Goal: Information Seeking & Learning: Learn about a topic

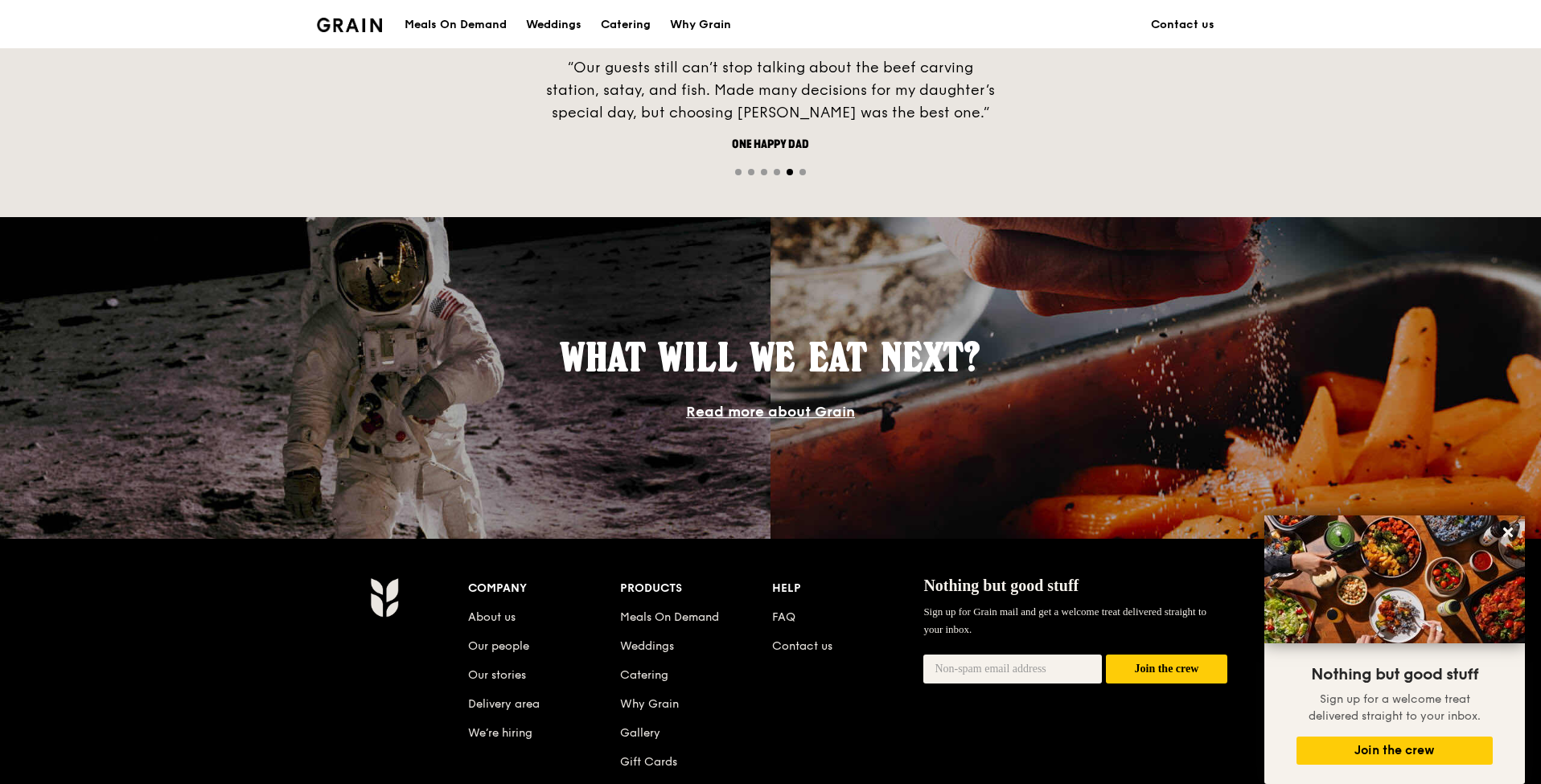
scroll to position [1160, 0]
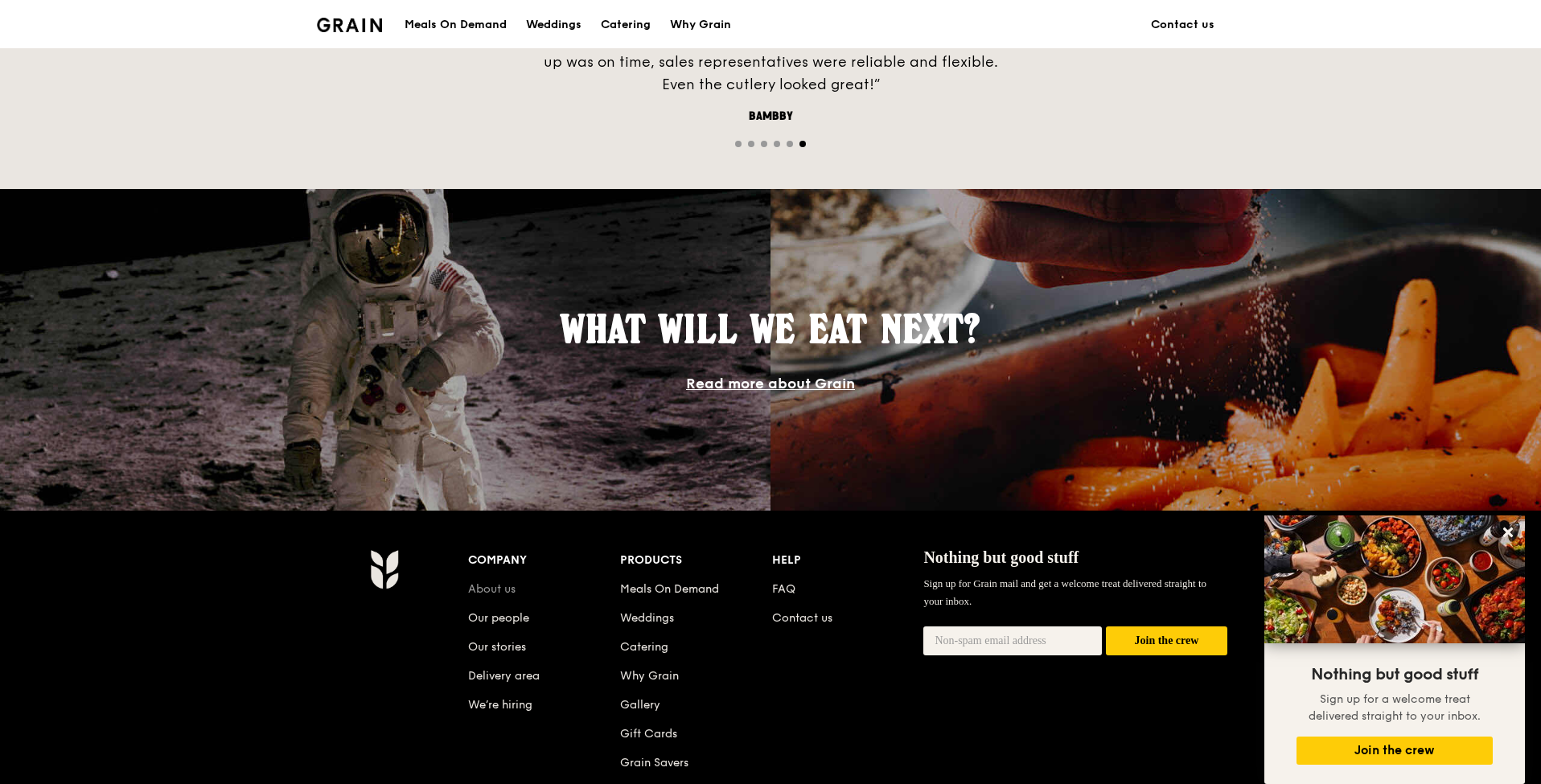
click at [502, 586] on link "About us" at bounding box center [492, 589] width 47 height 14
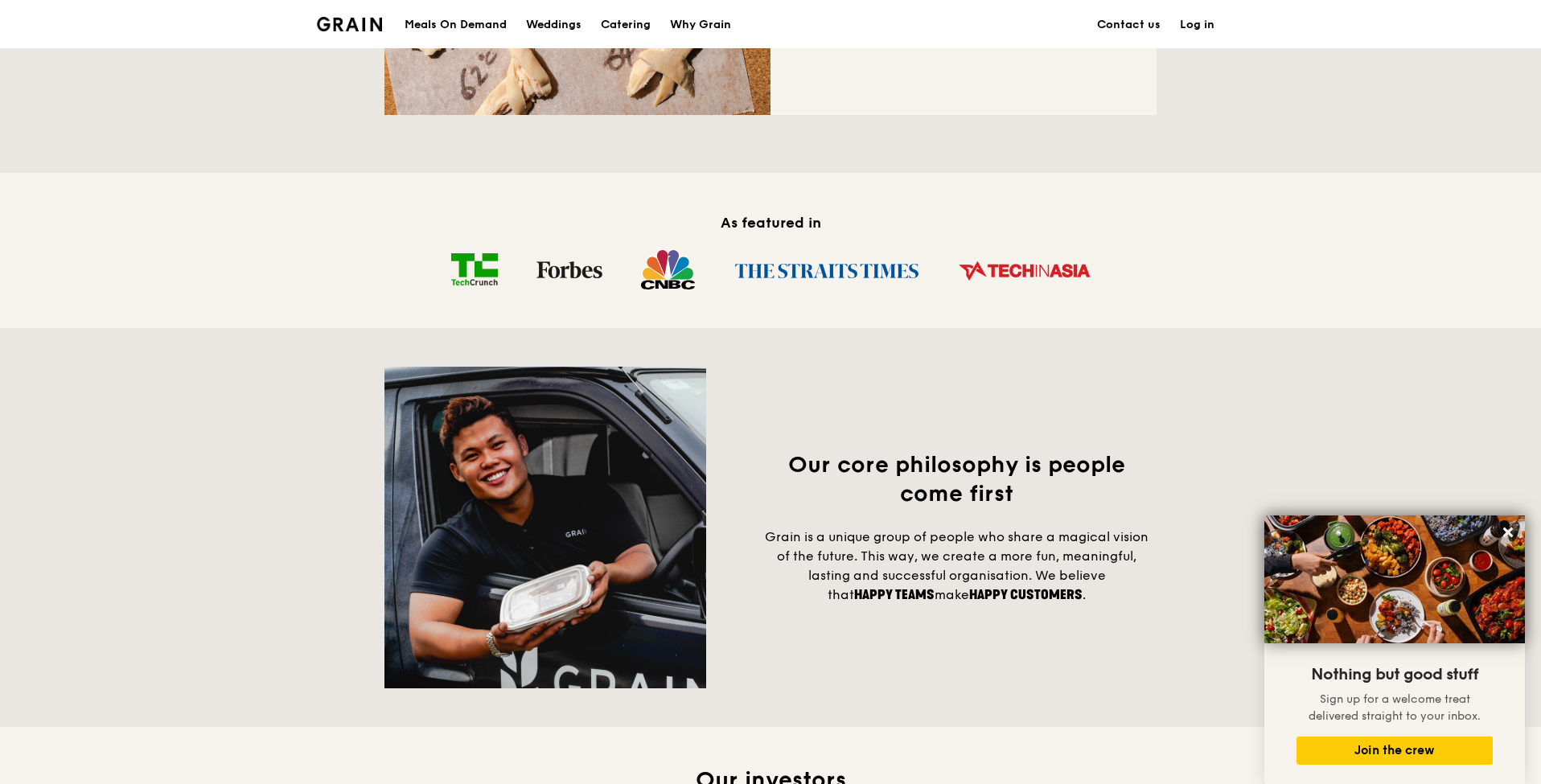
scroll to position [1445, 0]
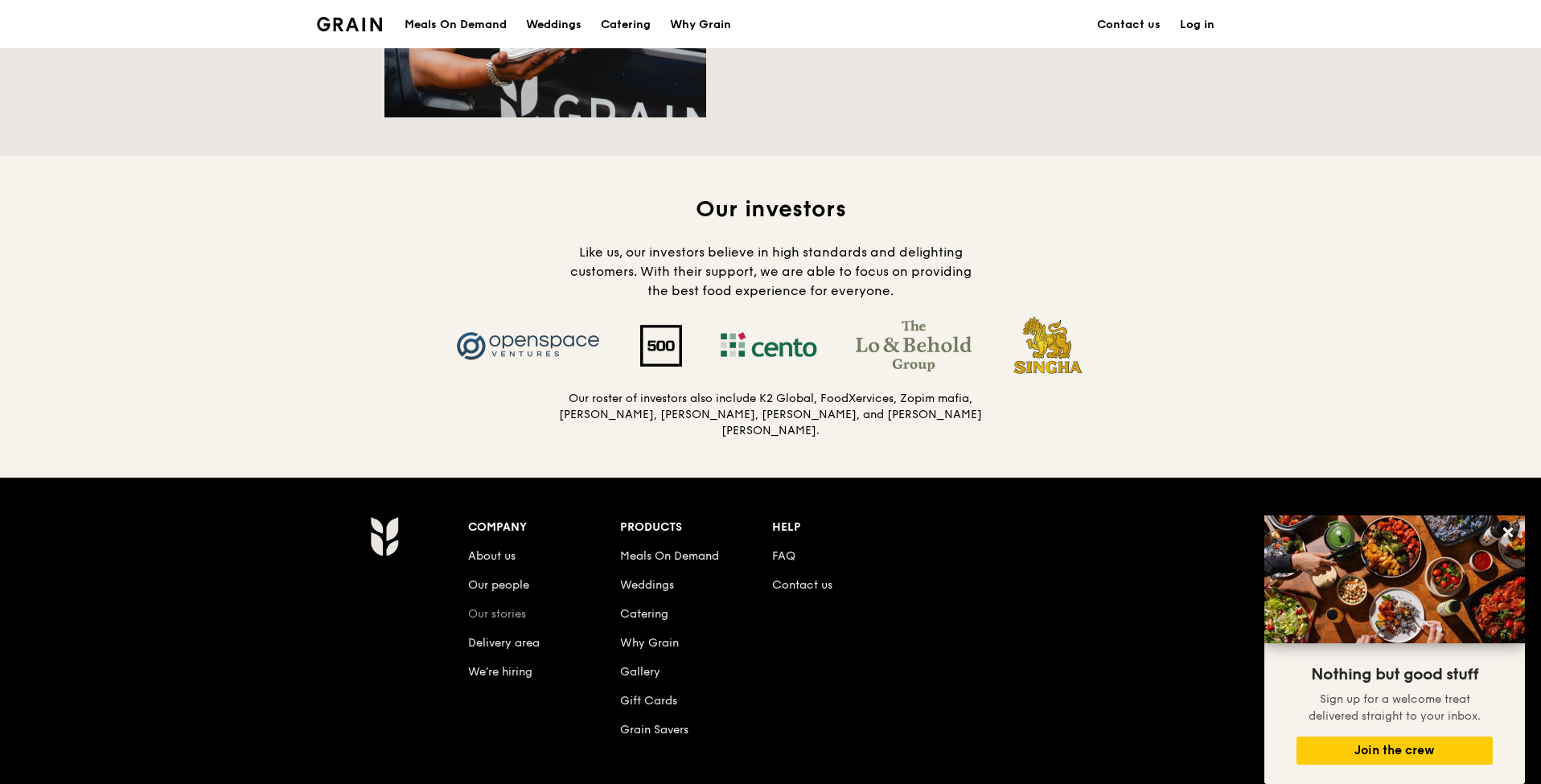
click at [495, 609] on link "Our stories" at bounding box center [497, 614] width 58 height 14
click at [499, 584] on link "Our people" at bounding box center [499, 585] width 61 height 14
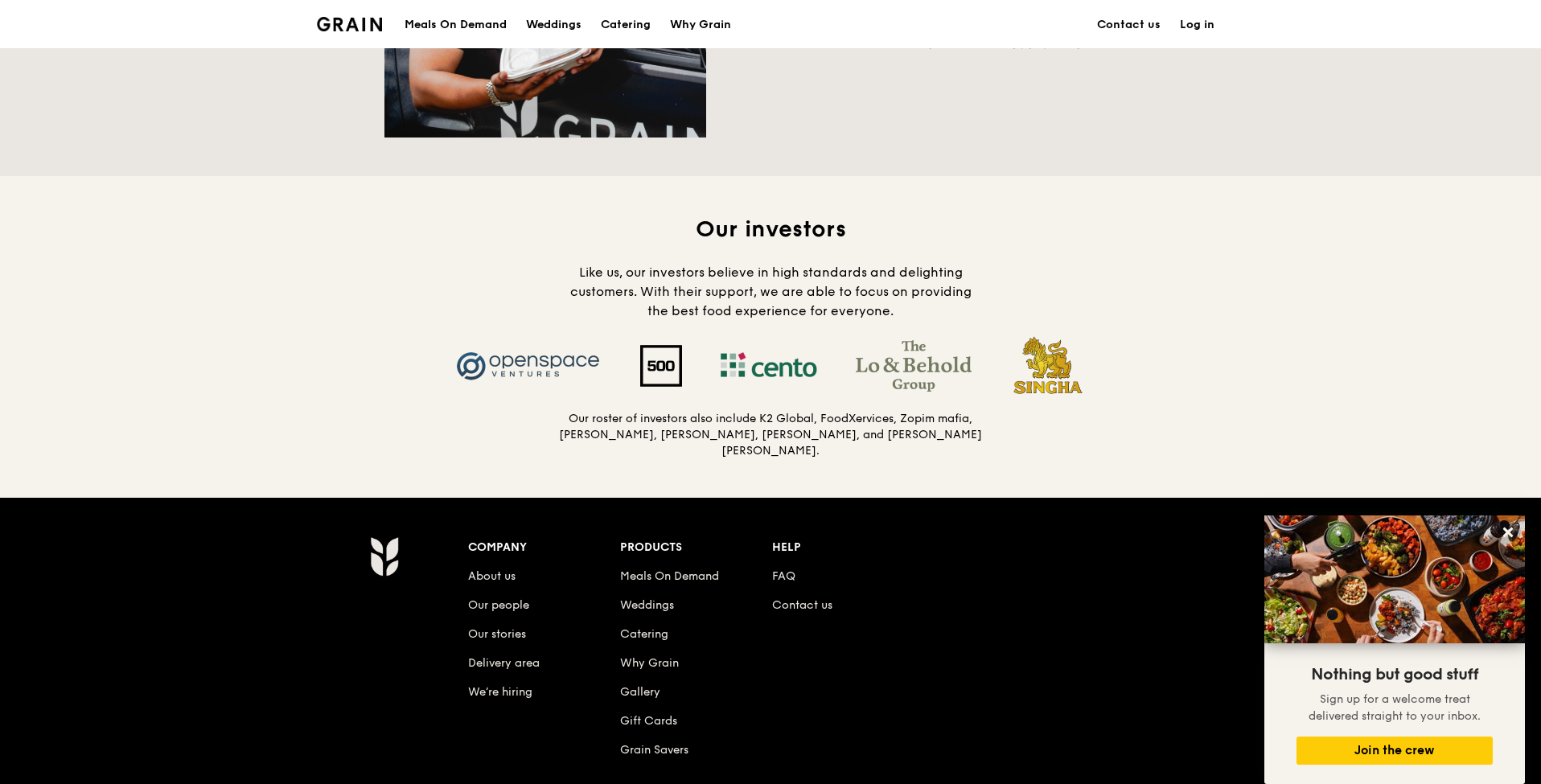
scroll to position [1610, 0]
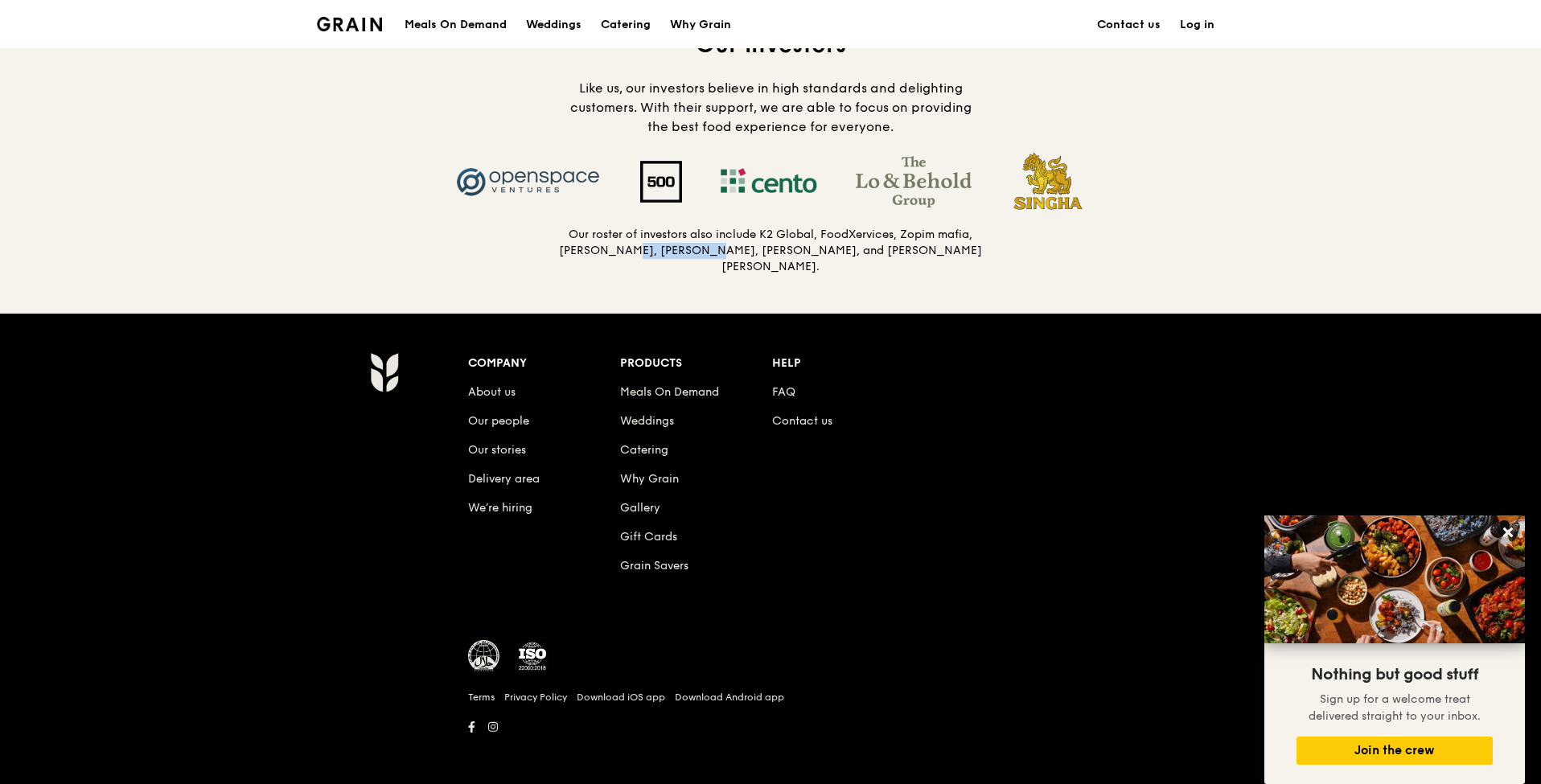
drag, startPoint x: 695, startPoint y: 265, endPoint x: 612, endPoint y: 257, distance: 83.4
click at [612, 257] on h5 "Our roster of investors also include K2 Global, FoodXervices, Zopim mafia, [PER…" at bounding box center [770, 250] width 424 height 48
copy h5 "Koh Boon Hwee"
click at [504, 421] on link "Our people" at bounding box center [499, 421] width 61 height 14
click at [495, 449] on link "Our stories" at bounding box center [497, 449] width 58 height 14
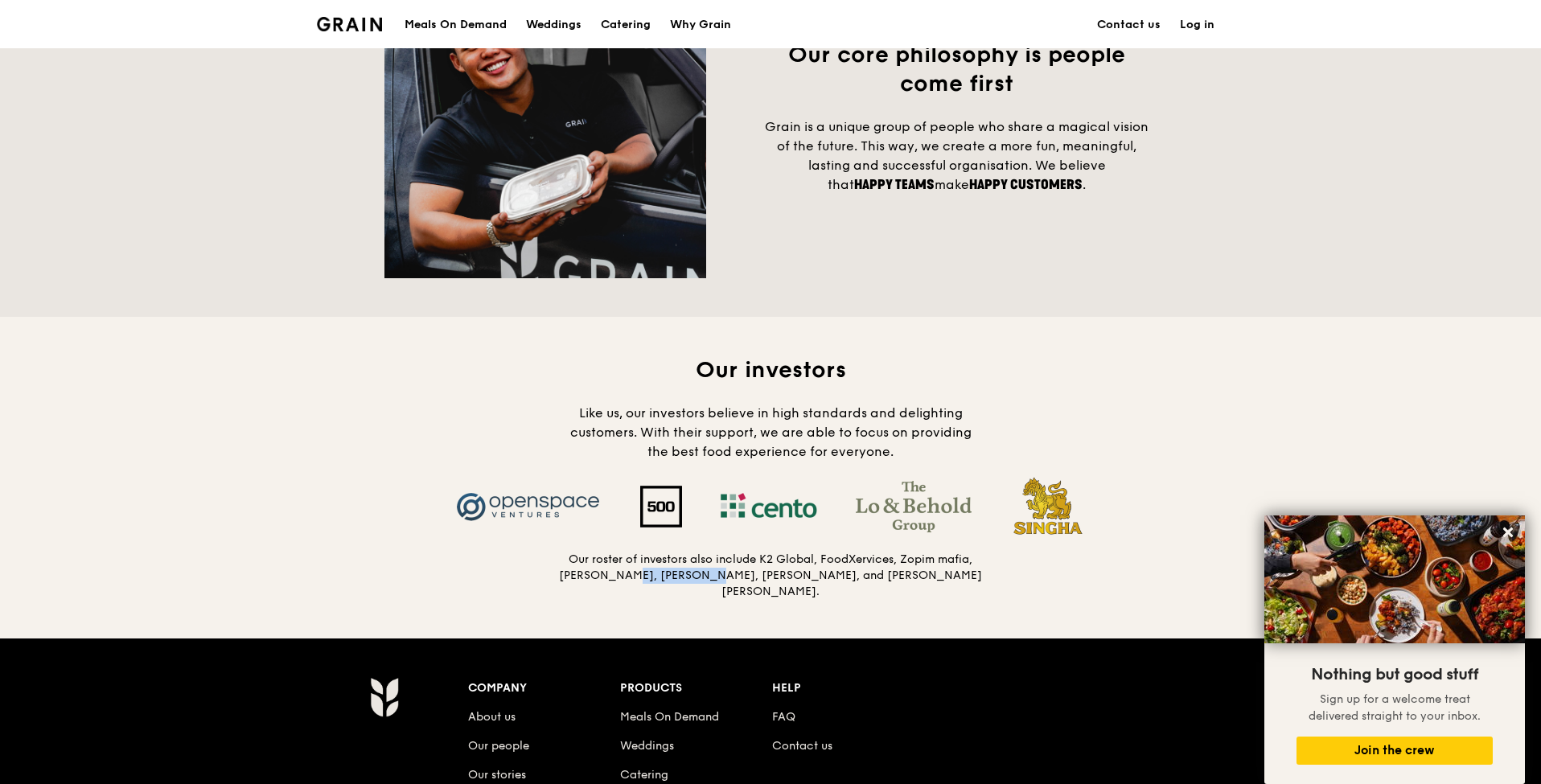
scroll to position [1450, 0]
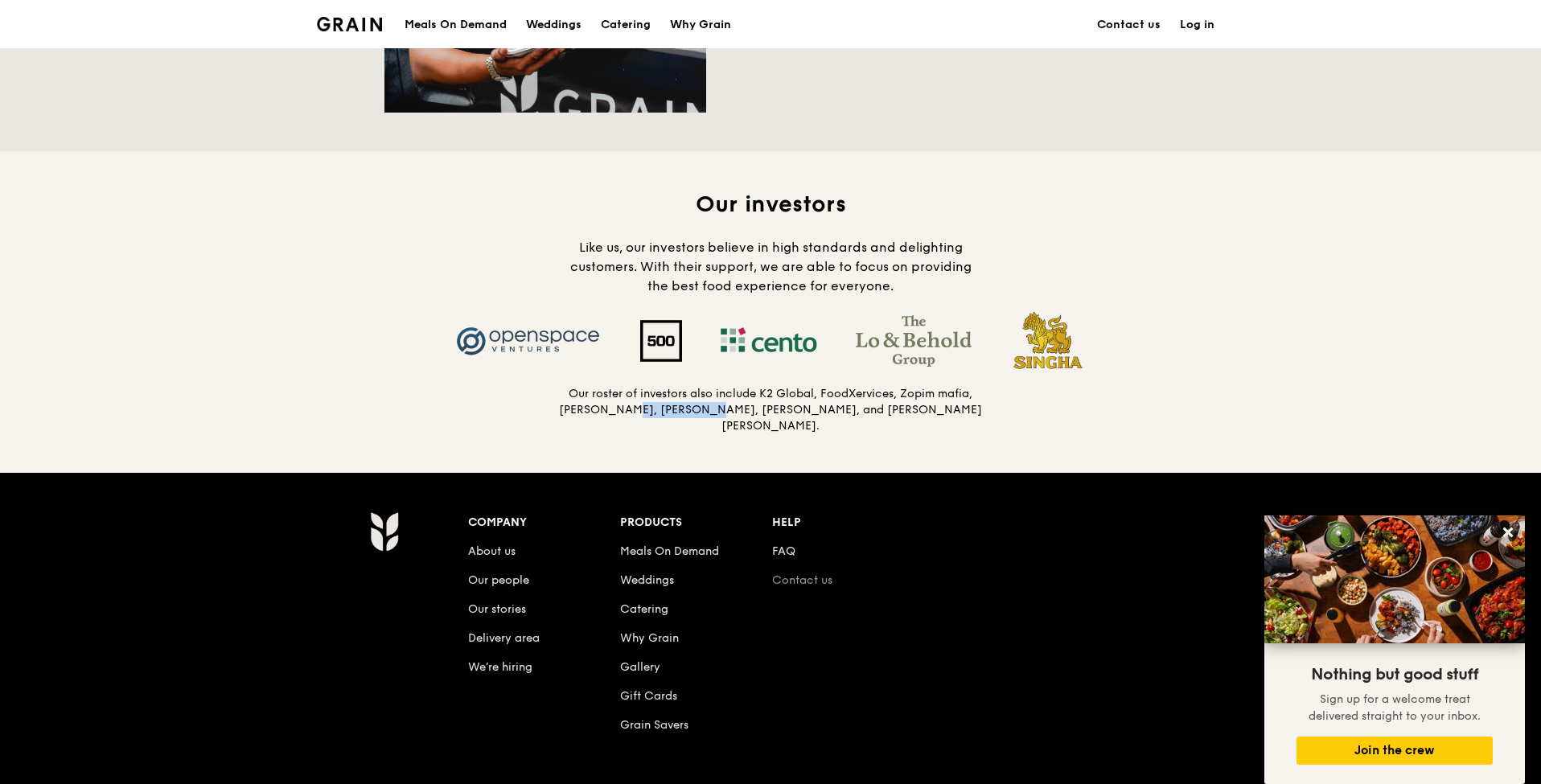
click at [787, 578] on link "Contact us" at bounding box center [802, 580] width 60 height 14
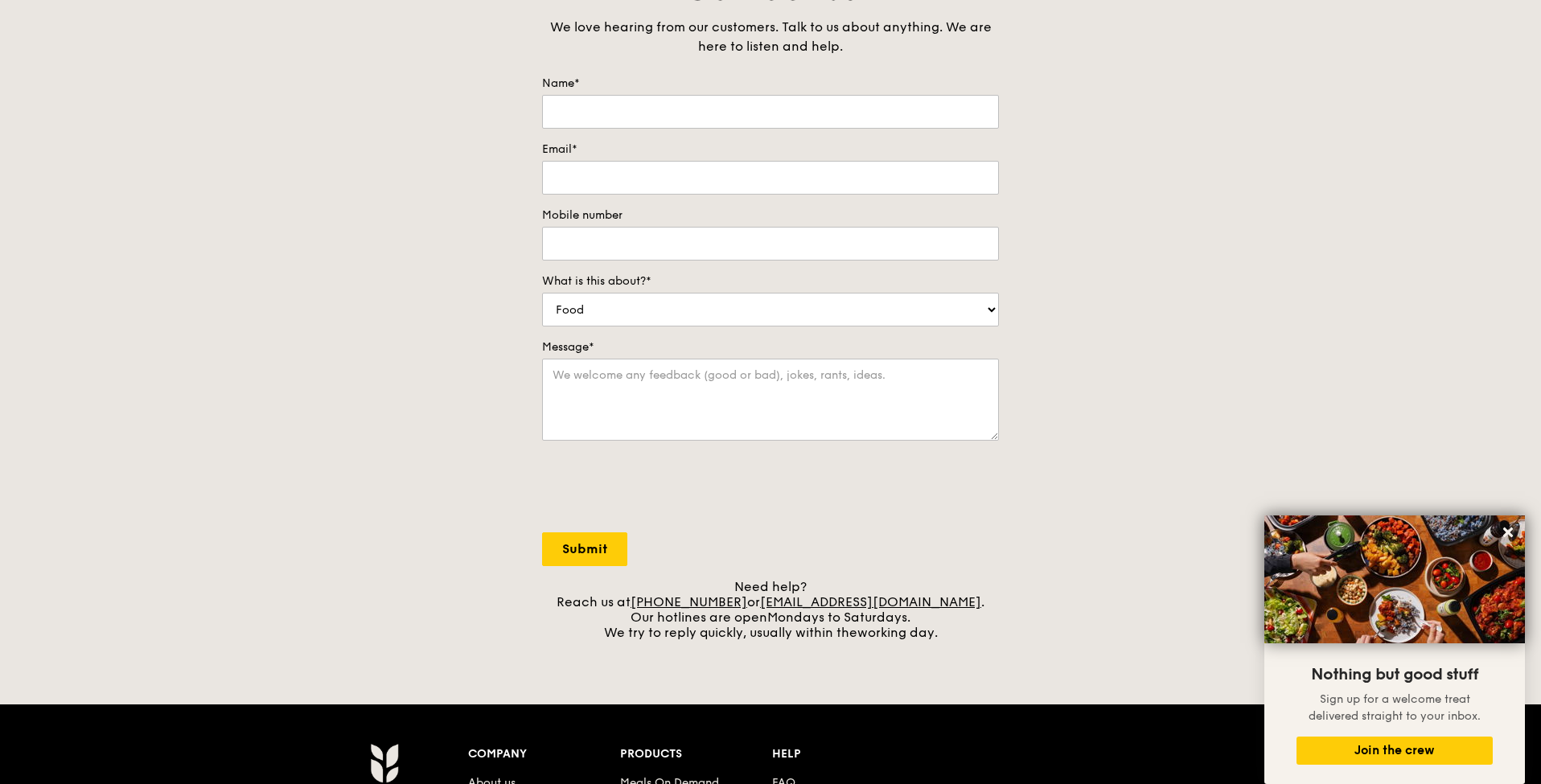
scroll to position [227, 0]
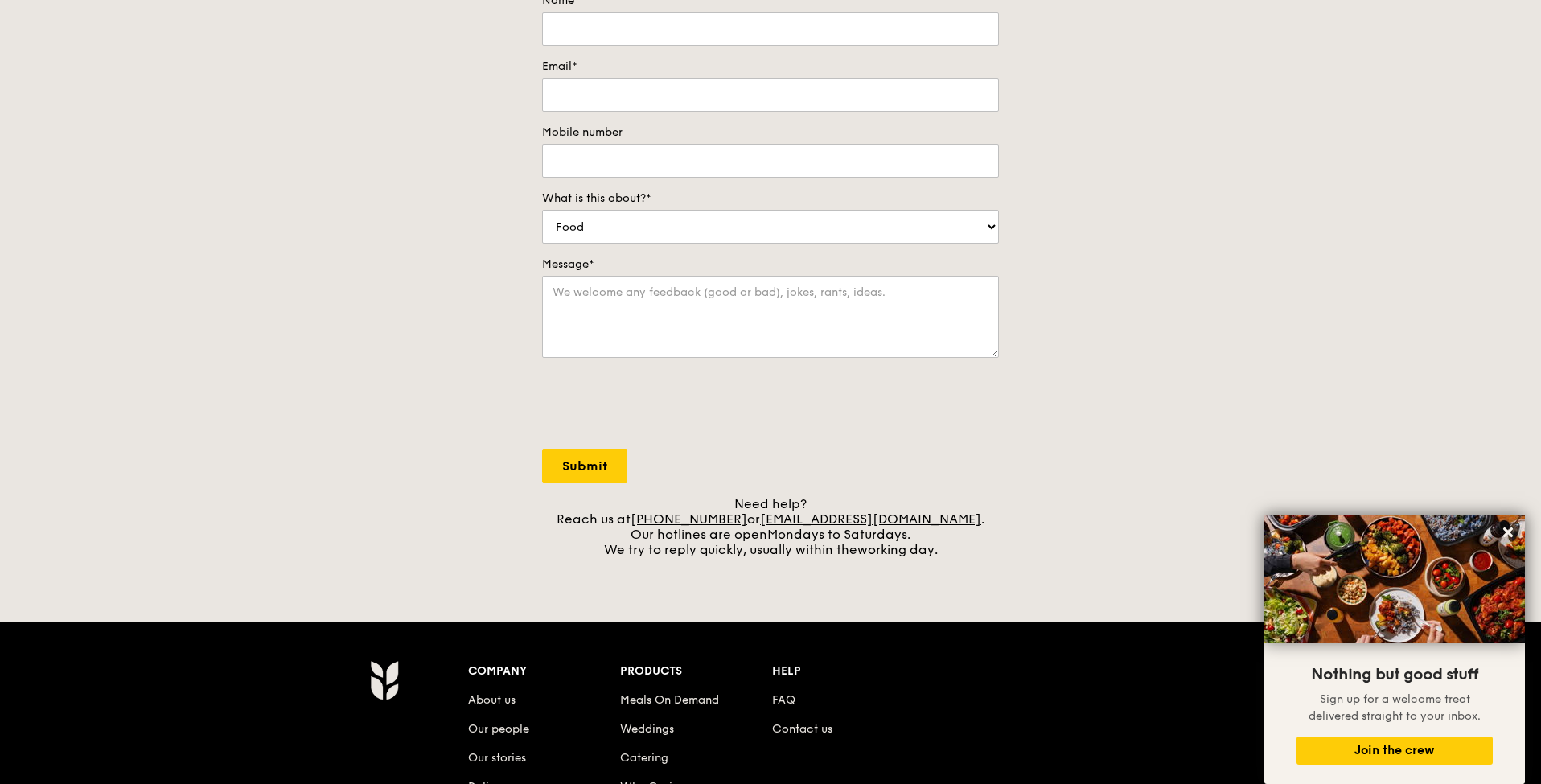
scroll to position [1450, 0]
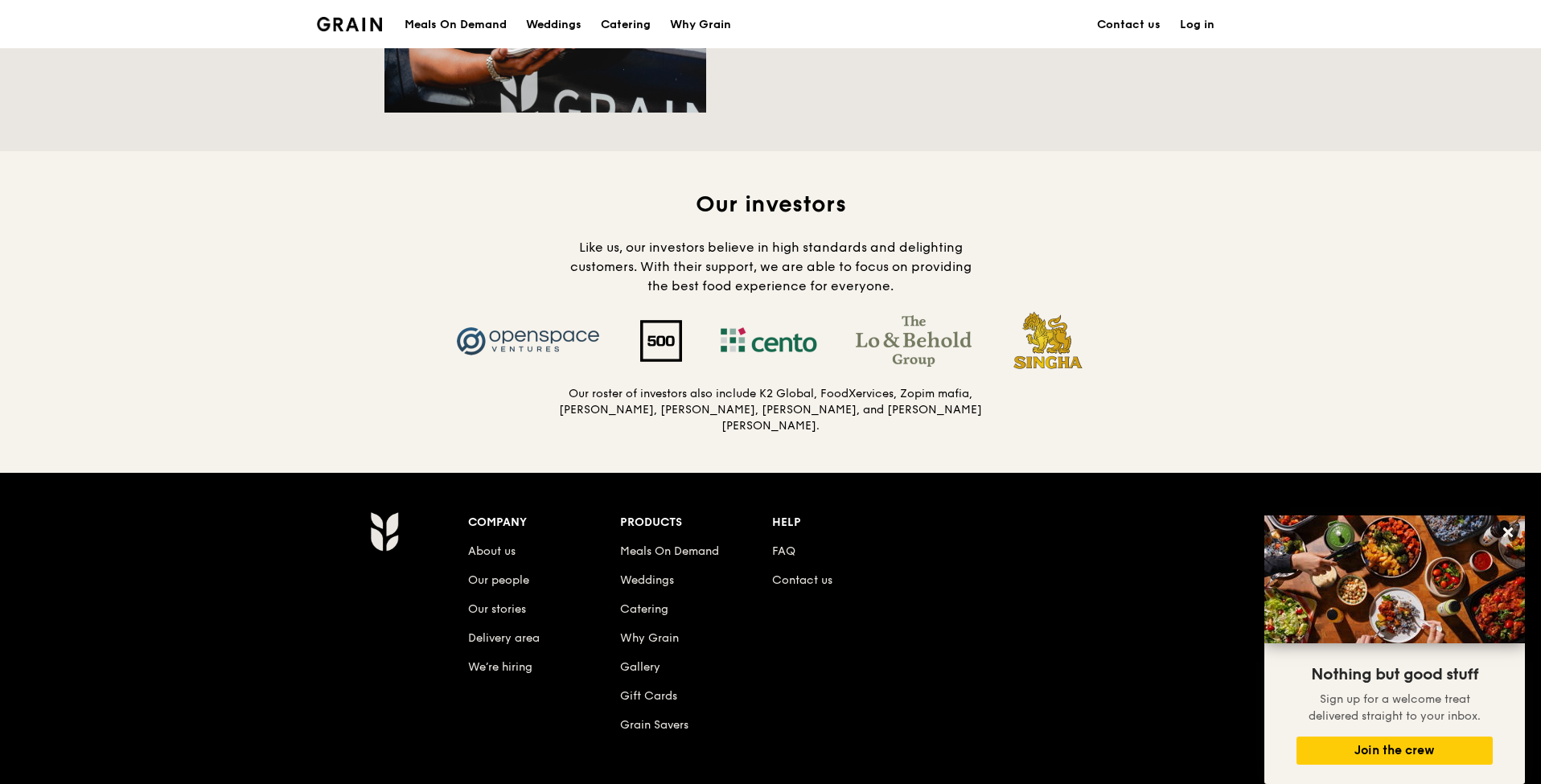
click at [477, 536] on li "About us" at bounding box center [544, 548] width 152 height 29
click at [481, 546] on link "About us" at bounding box center [492, 551] width 47 height 14
click at [496, 547] on link "About us" at bounding box center [492, 551] width 47 height 14
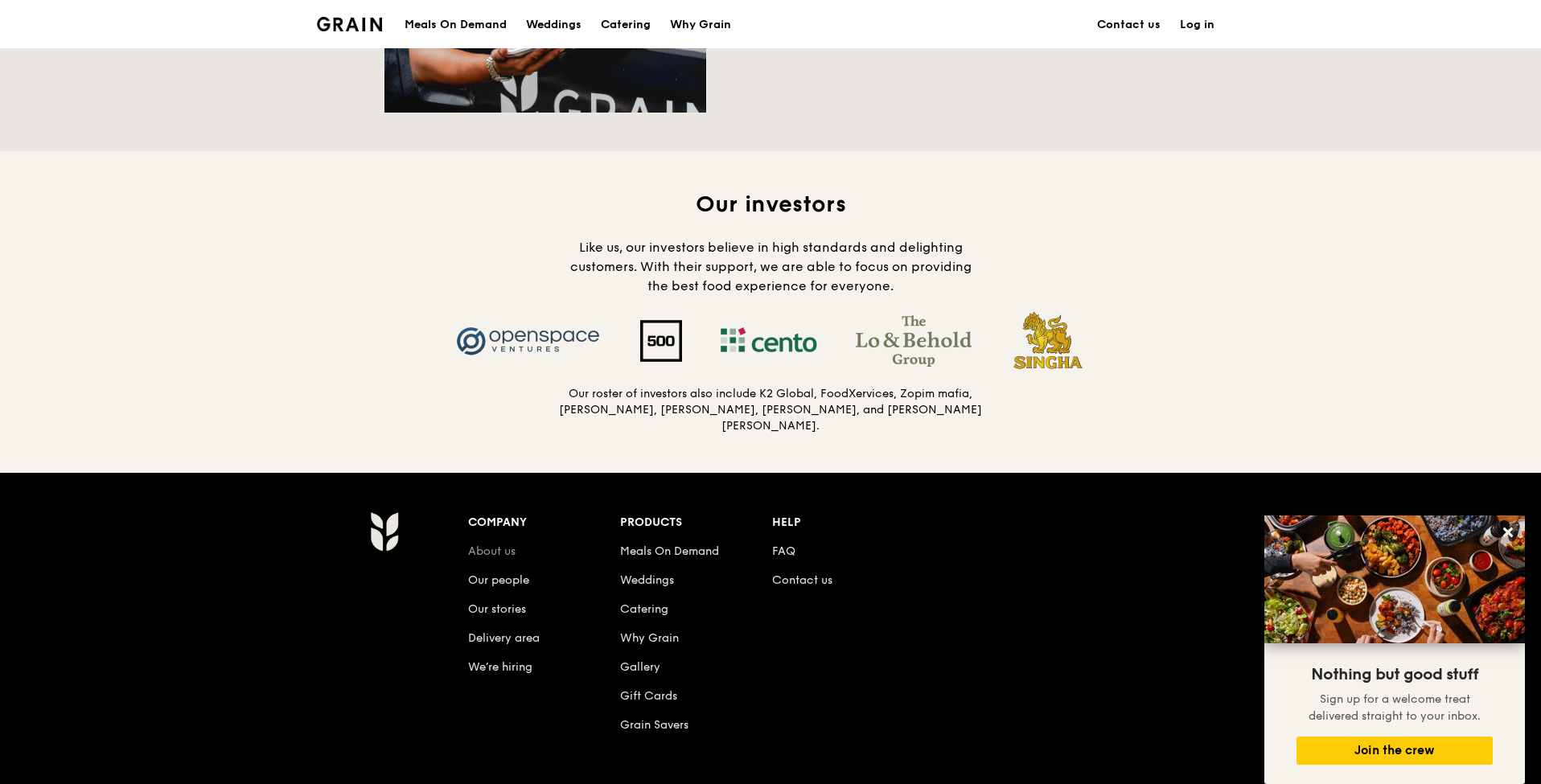
click at [496, 547] on link "About us" at bounding box center [492, 551] width 47 height 14
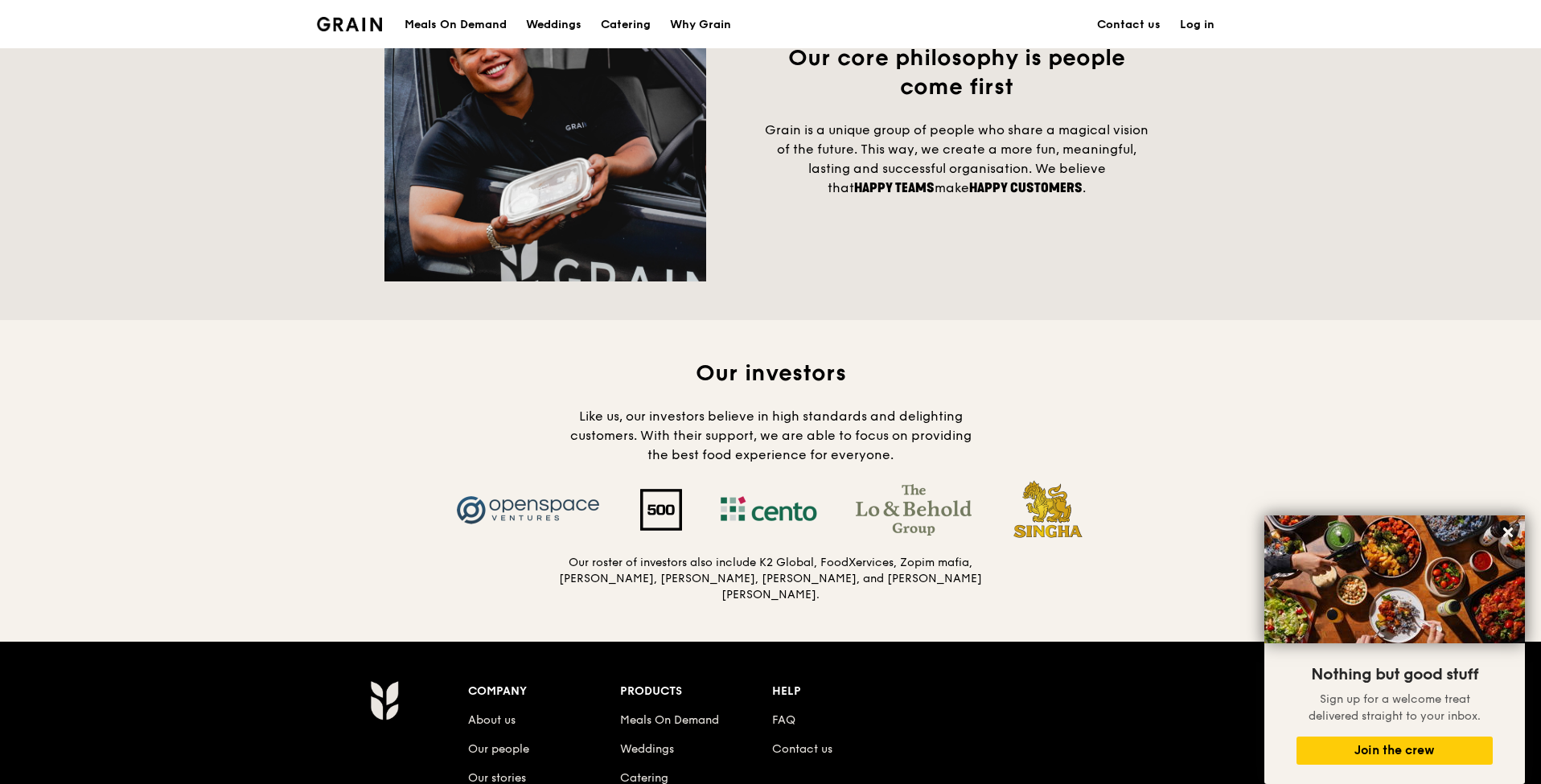
scroll to position [1610, 0]
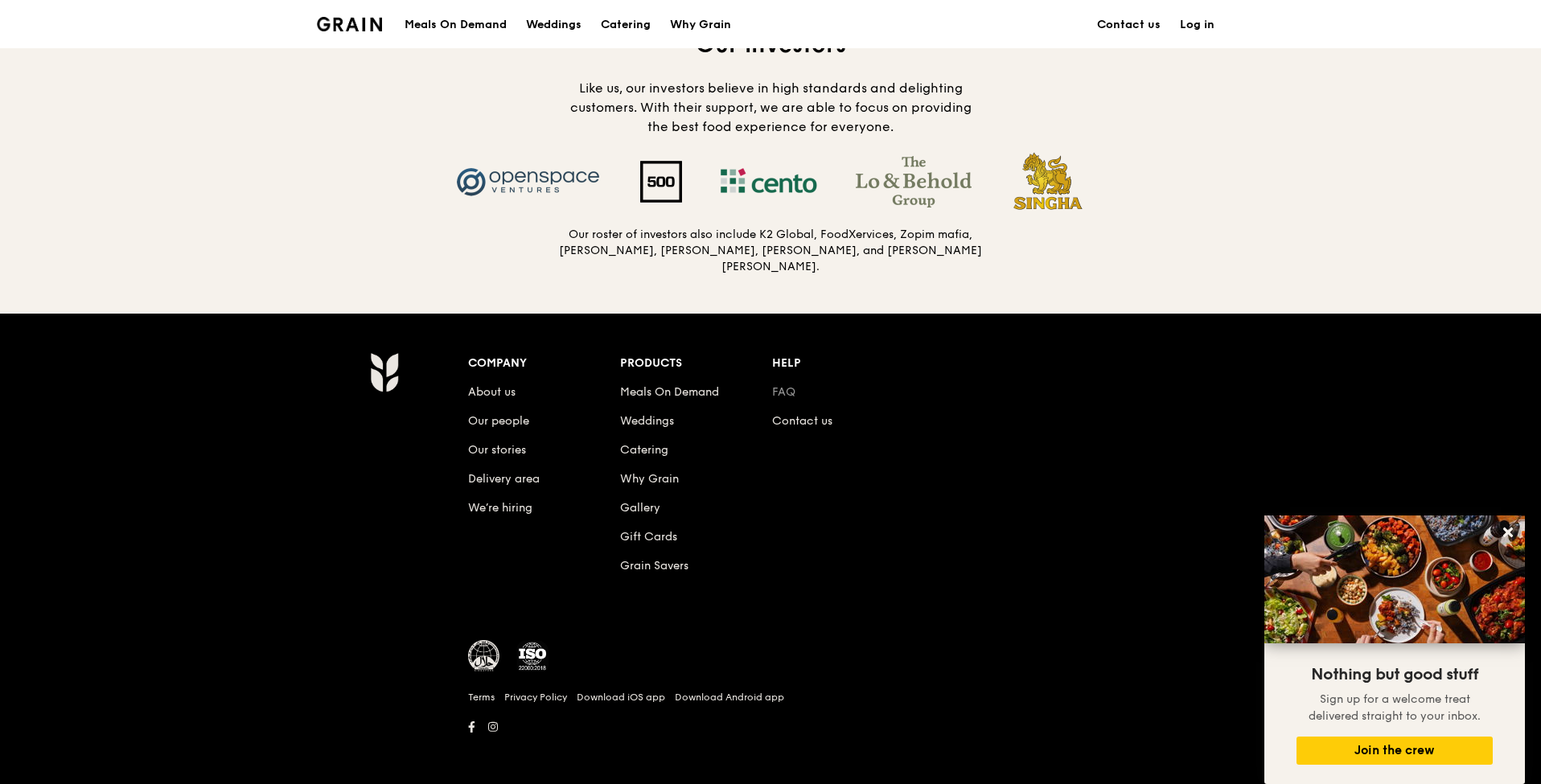
click at [785, 391] on link "FAQ" at bounding box center [784, 392] width 24 height 14
